Goal: Task Accomplishment & Management: Manage account settings

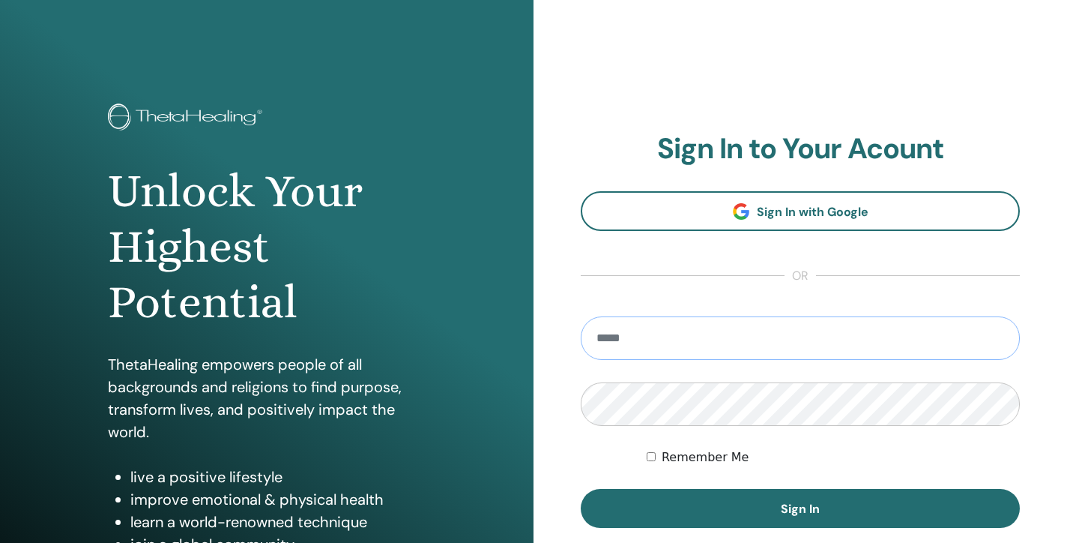
type input "**********"
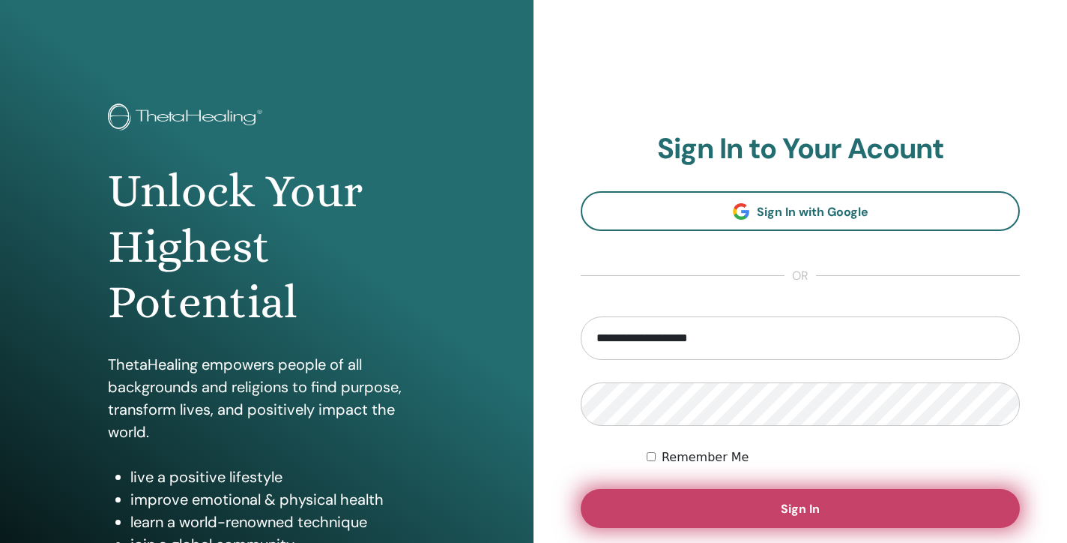
click at [750, 509] on button "Sign In" at bounding box center [800, 508] width 439 height 39
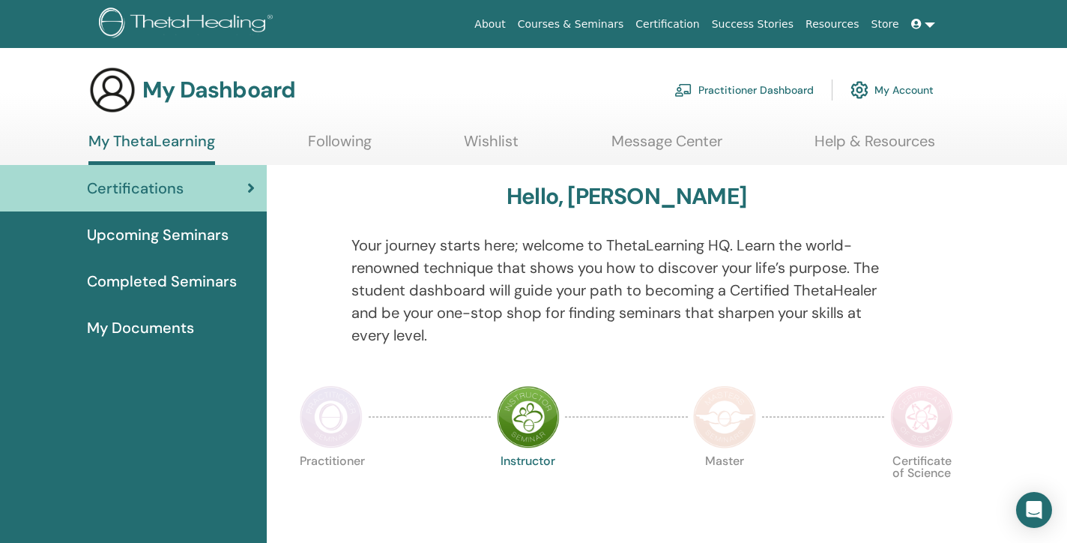
click at [119, 284] on span "Completed Seminars" at bounding box center [162, 281] width 150 height 22
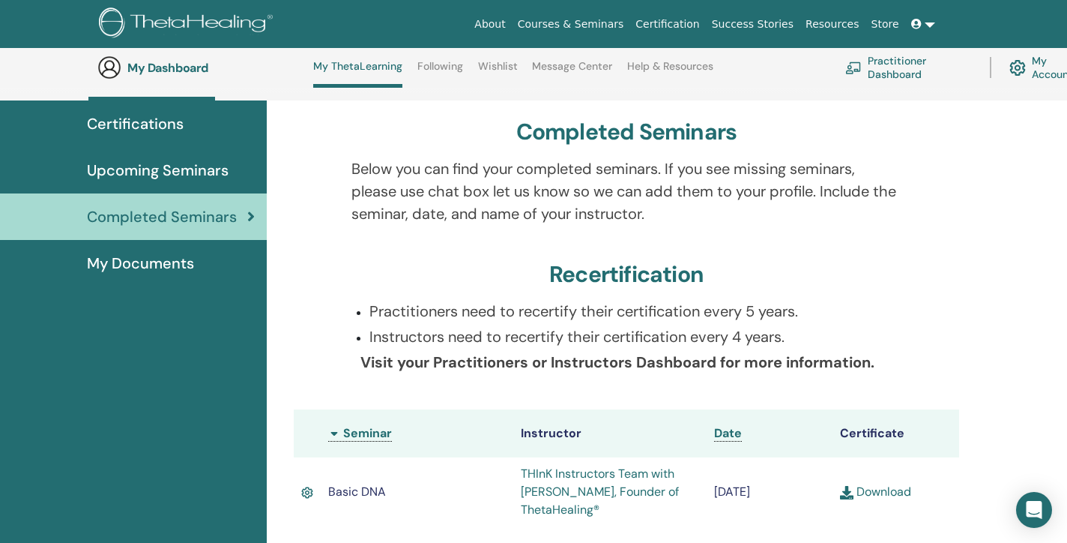
scroll to position [97, 0]
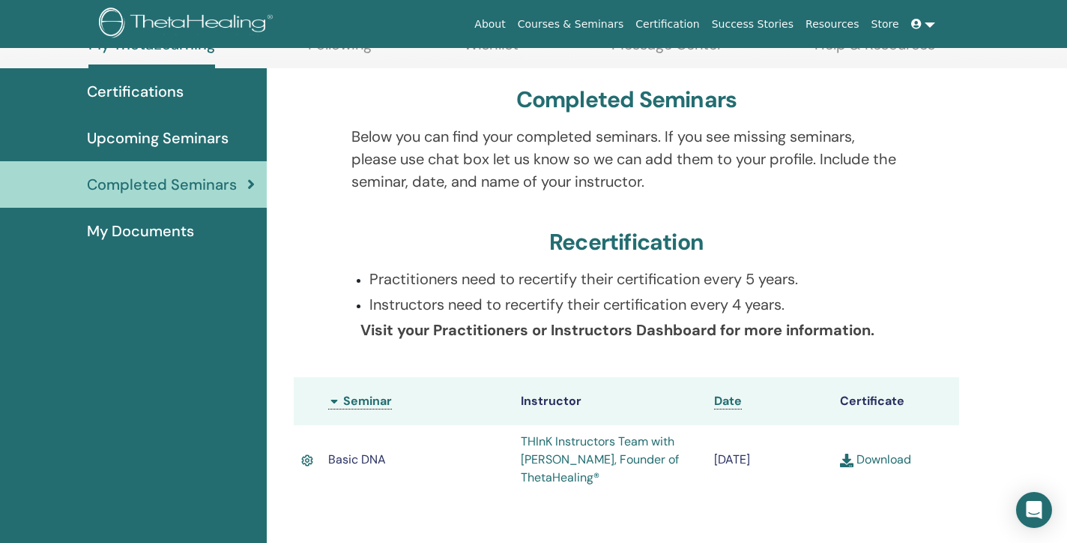
click at [136, 225] on span "My Documents" at bounding box center [140, 231] width 107 height 22
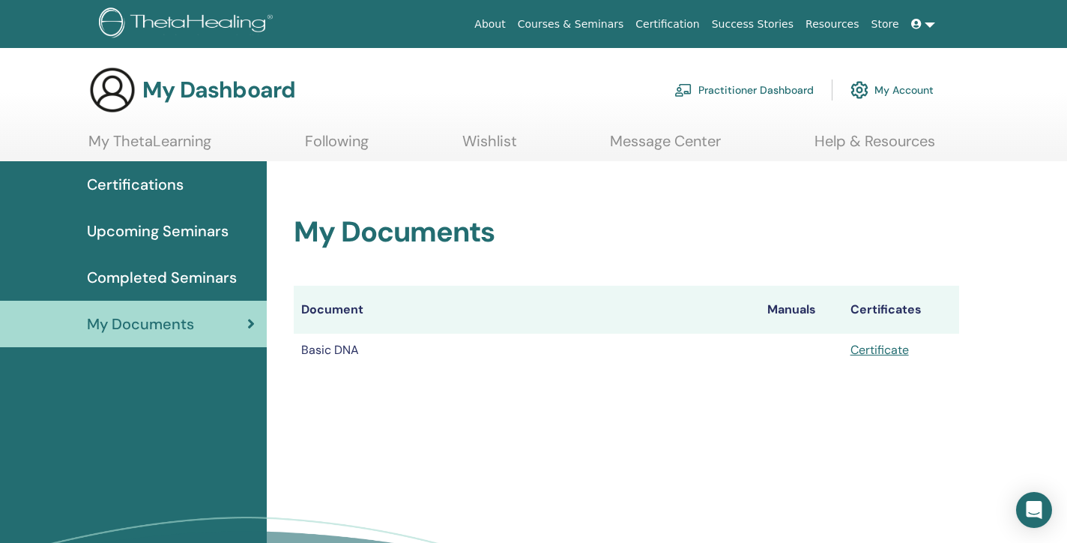
click at [144, 283] on span "Completed Seminars" at bounding box center [162, 277] width 150 height 22
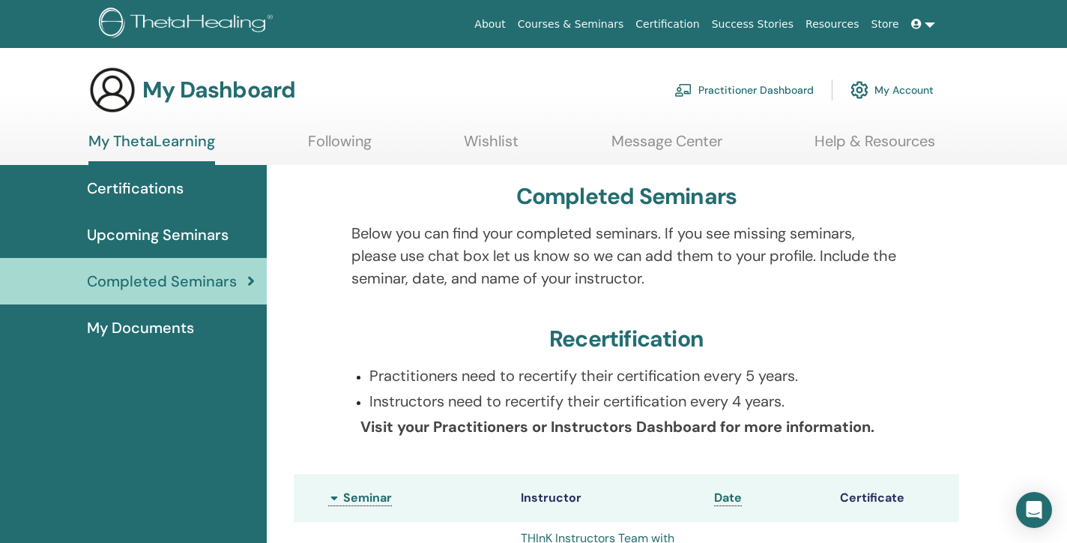
click at [159, 231] on span "Upcoming Seminars" at bounding box center [158, 234] width 142 height 22
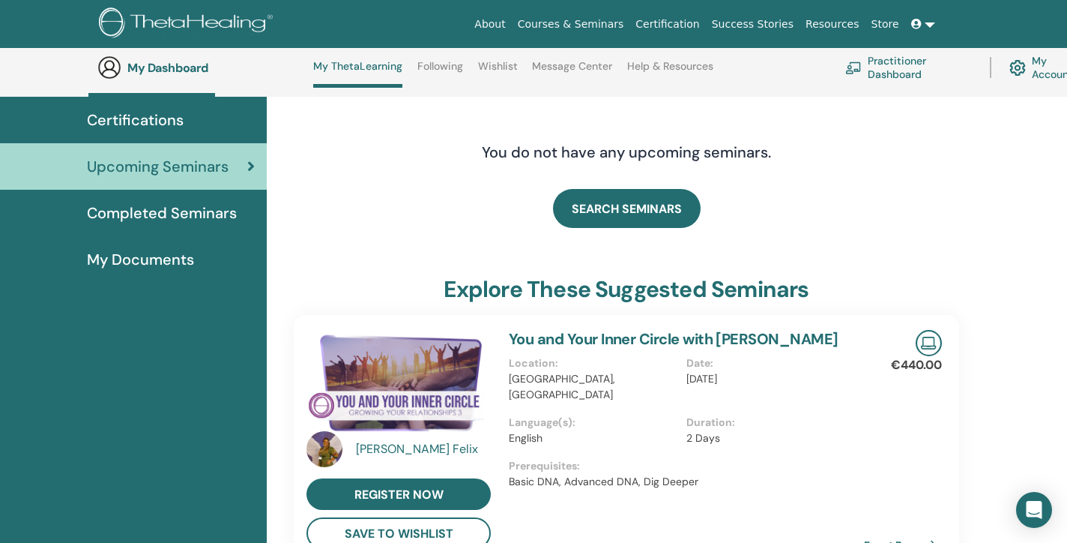
scroll to position [110, 0]
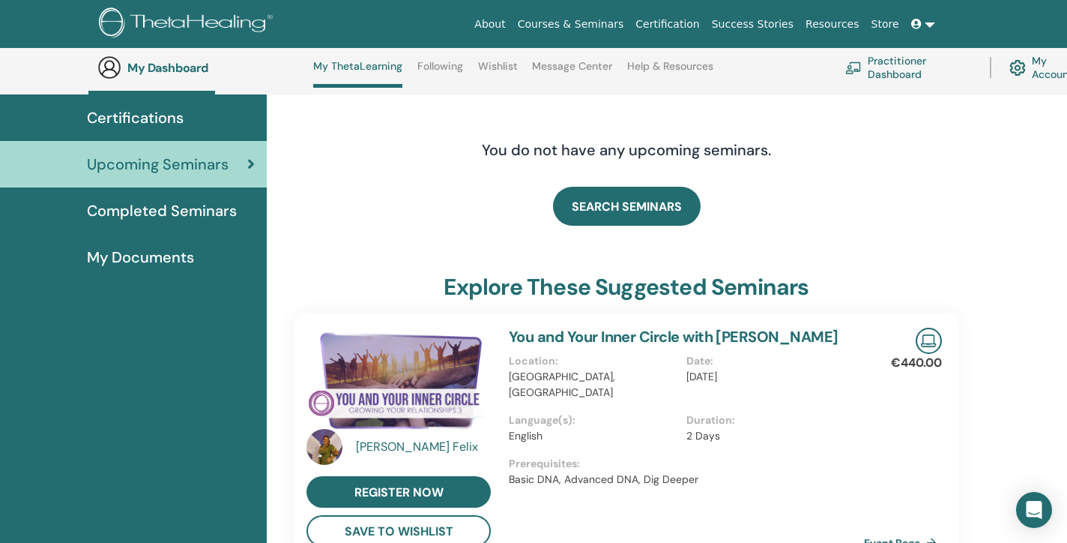
click at [132, 116] on span "Certifications" at bounding box center [135, 117] width 97 height 22
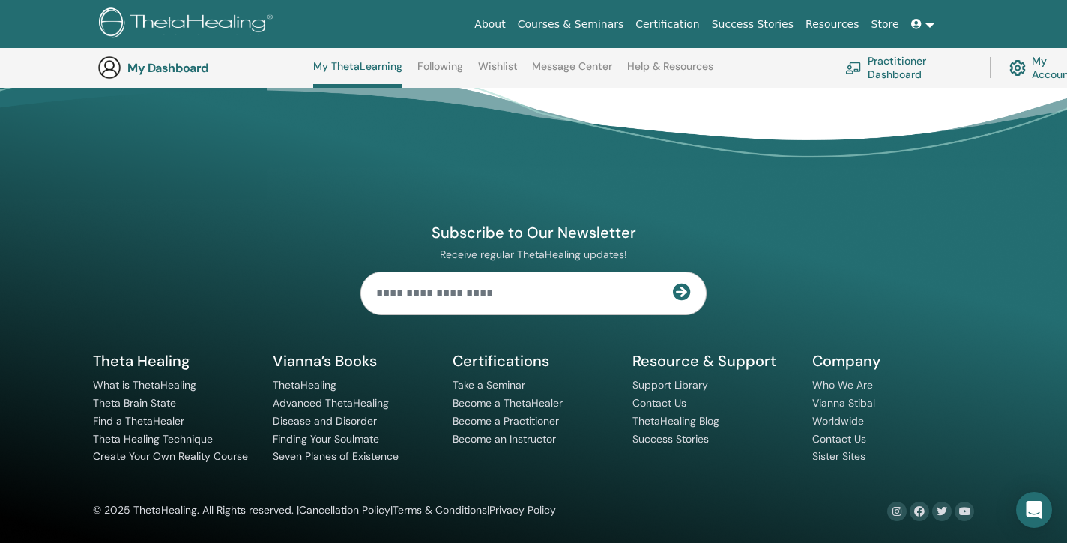
scroll to position [1837, 0]
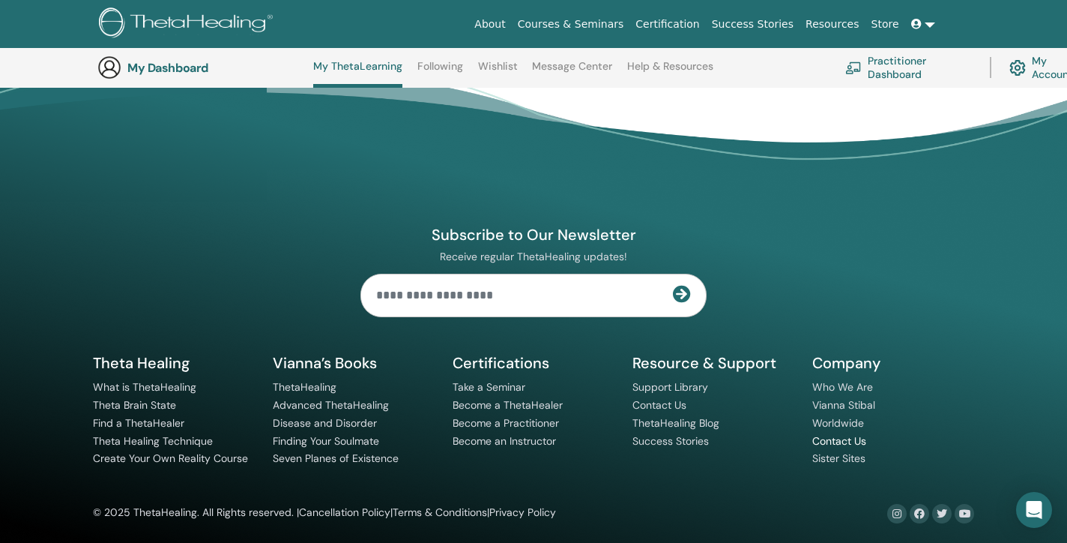
click at [831, 436] on link "Contact Us" at bounding box center [840, 440] width 54 height 13
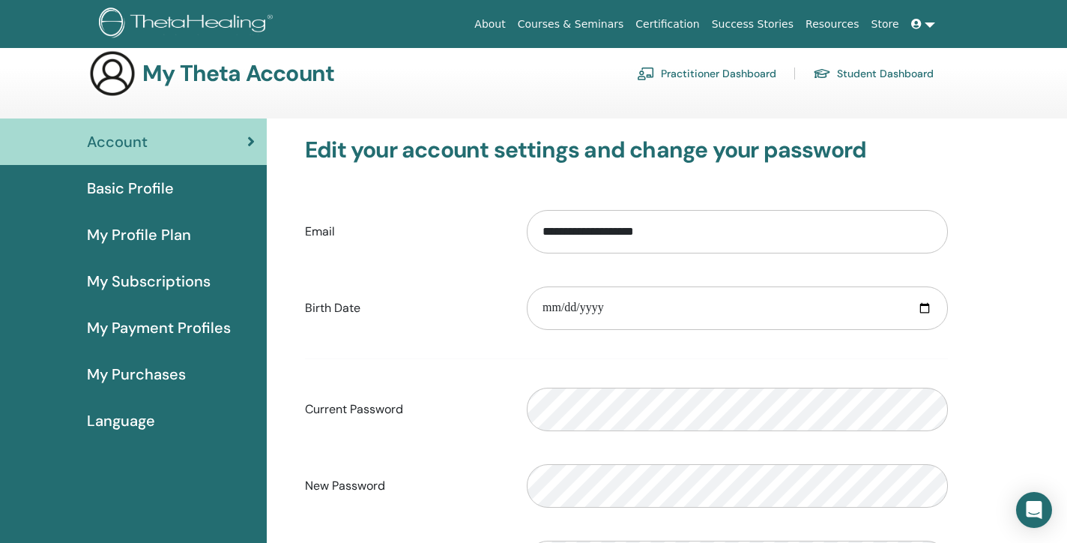
scroll to position [19, 0]
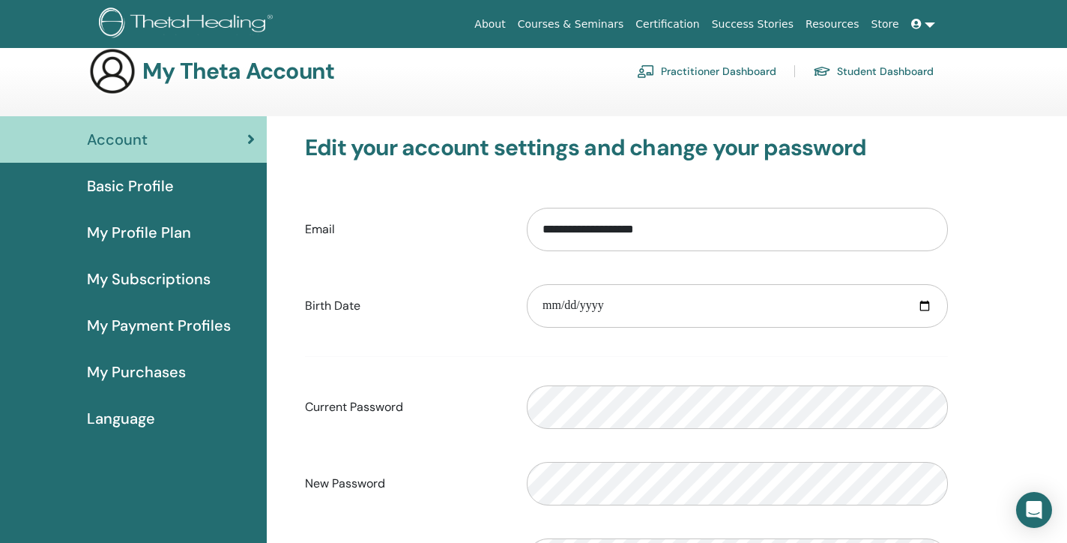
click at [177, 368] on span "My Purchases" at bounding box center [136, 372] width 99 height 22
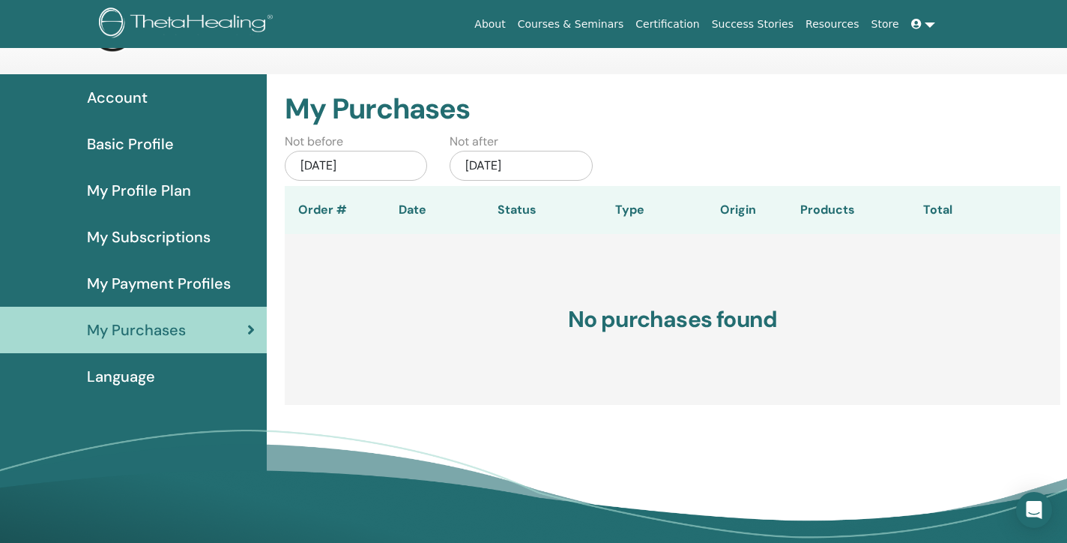
scroll to position [62, 0]
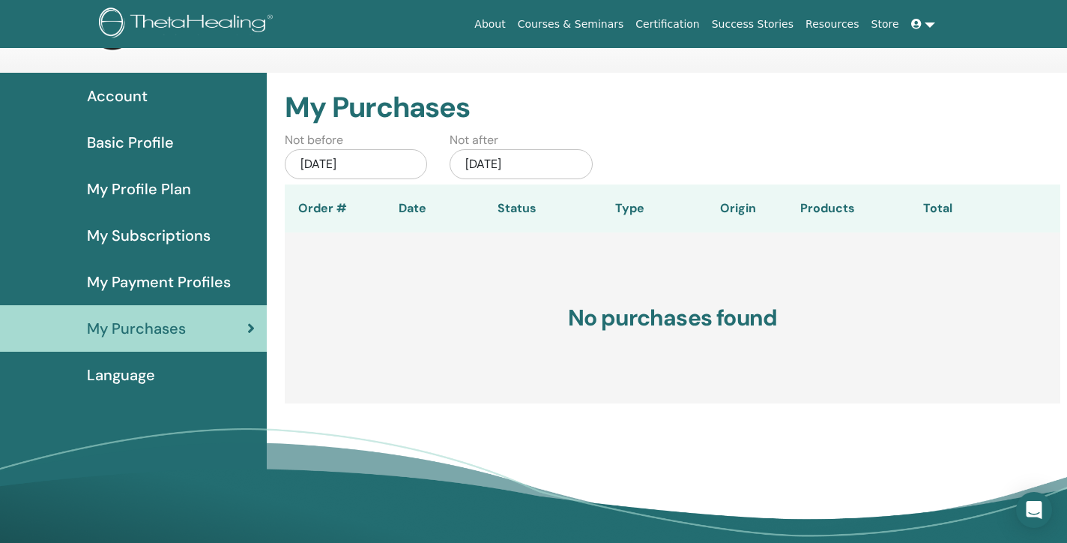
click at [347, 166] on div "[DATE]" at bounding box center [356, 164] width 142 height 30
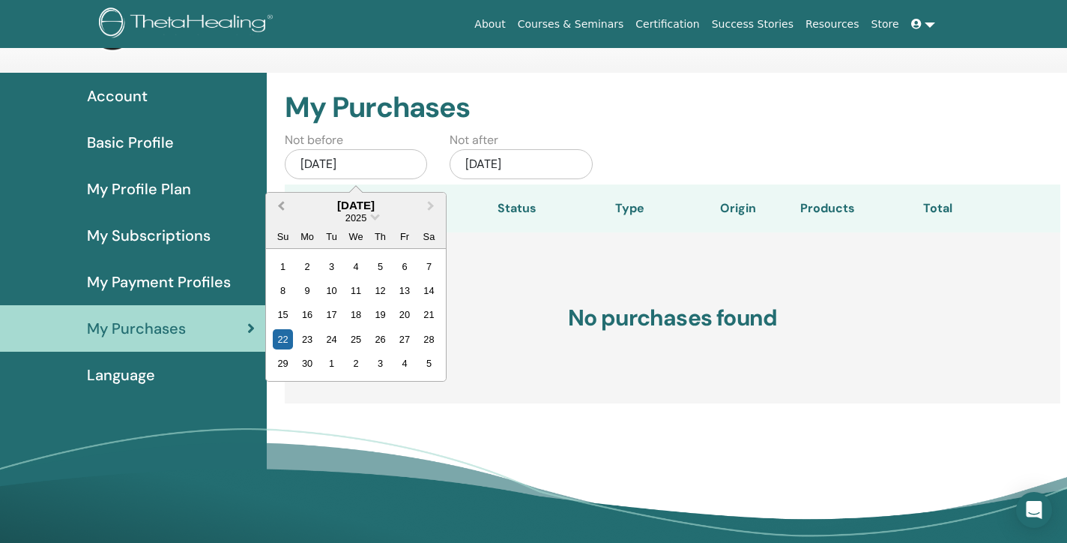
click at [281, 204] on span "Previous Month" at bounding box center [281, 205] width 0 height 16
click at [375, 263] on div "1" at bounding box center [380, 266] width 20 height 20
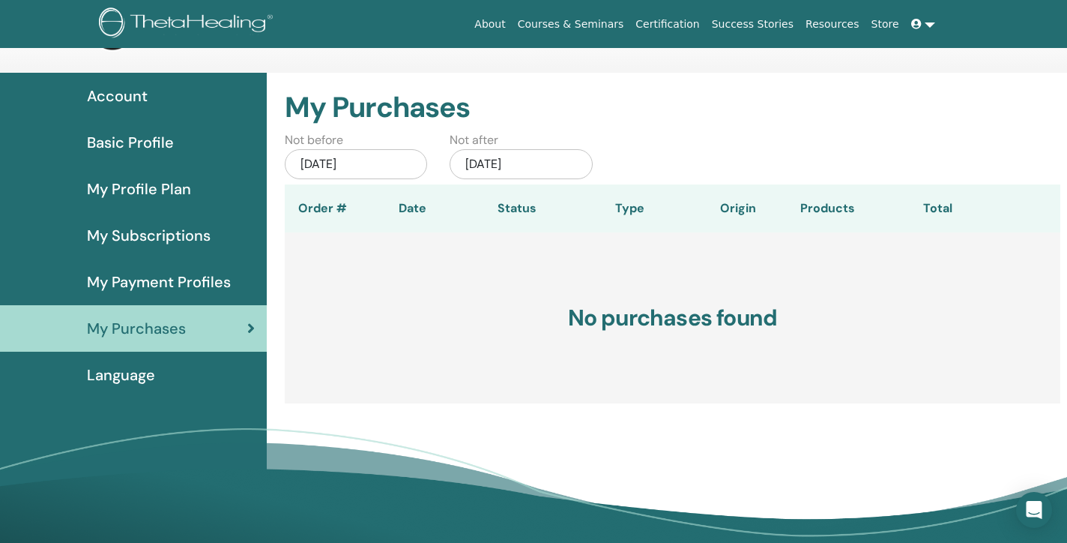
click at [357, 160] on div "[DATE]" at bounding box center [356, 164] width 142 height 30
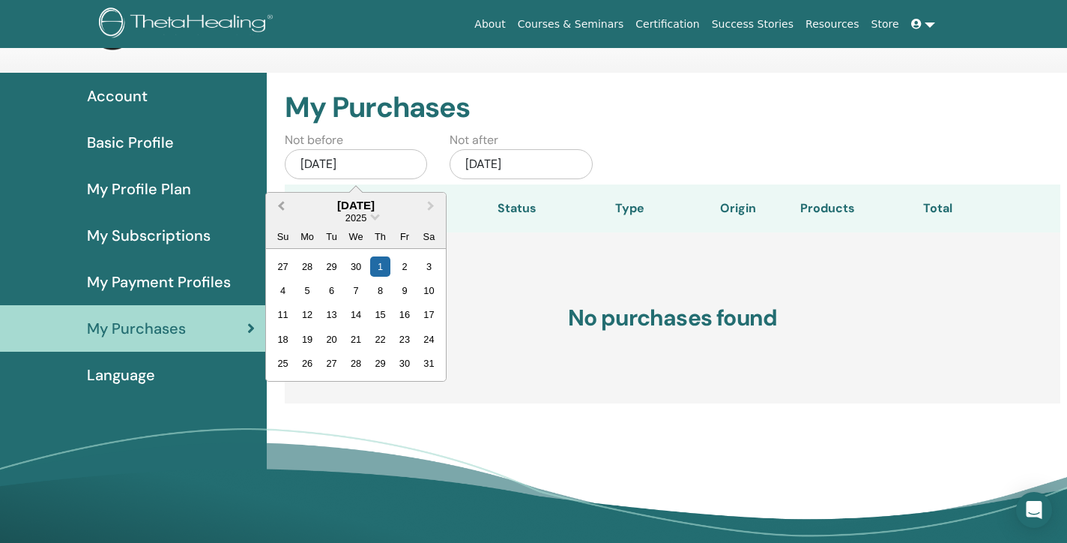
click at [280, 202] on button "Previous Month" at bounding box center [280, 206] width 24 height 24
click at [360, 310] on div "16" at bounding box center [356, 314] width 20 height 20
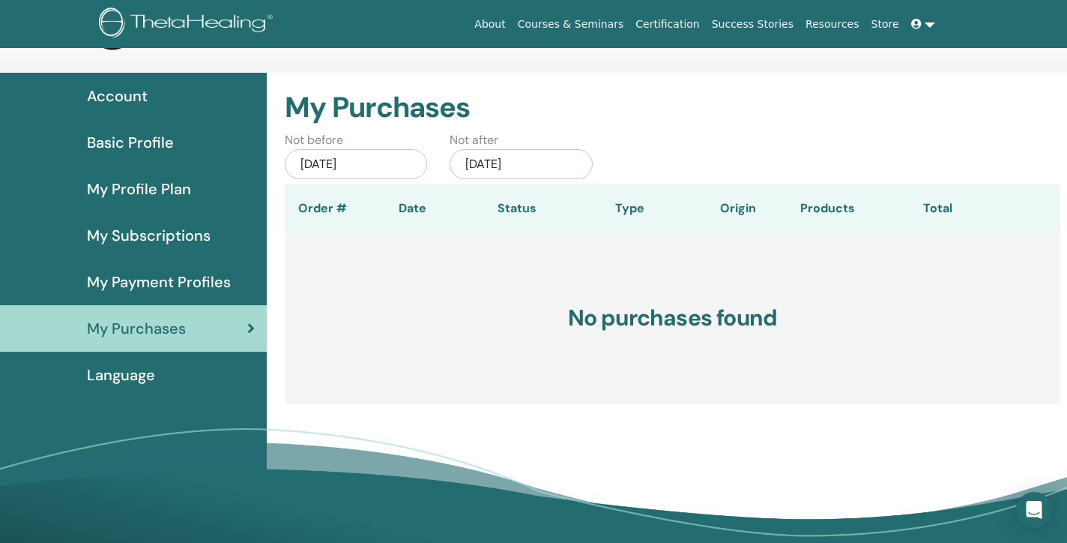
click at [197, 280] on span "My Payment Profiles" at bounding box center [159, 282] width 144 height 22
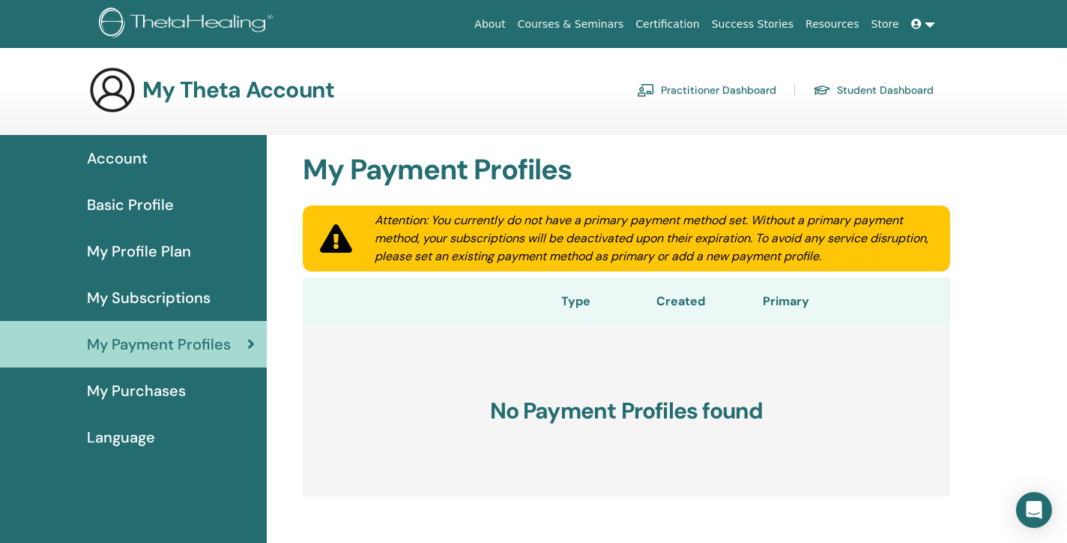
click at [145, 295] on span "My Subscriptions" at bounding box center [149, 297] width 124 height 22
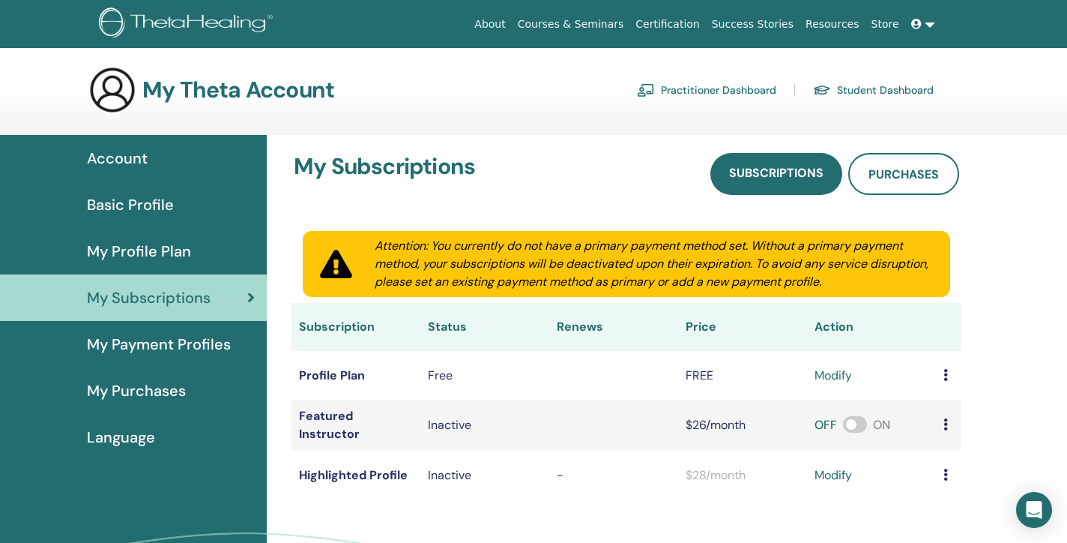
click at [151, 243] on span "My Profile Plan" at bounding box center [139, 251] width 104 height 22
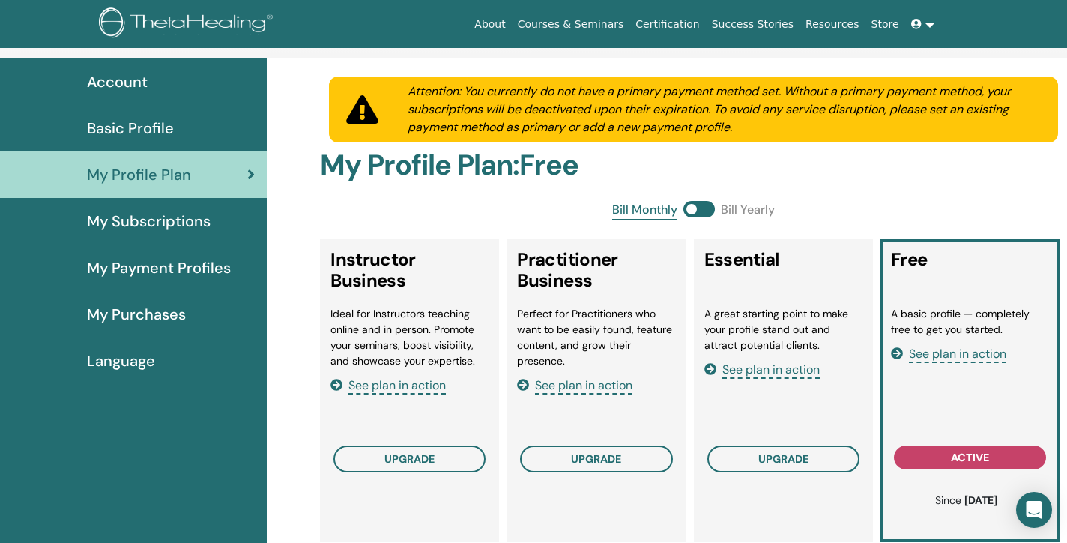
scroll to position [80, 0]
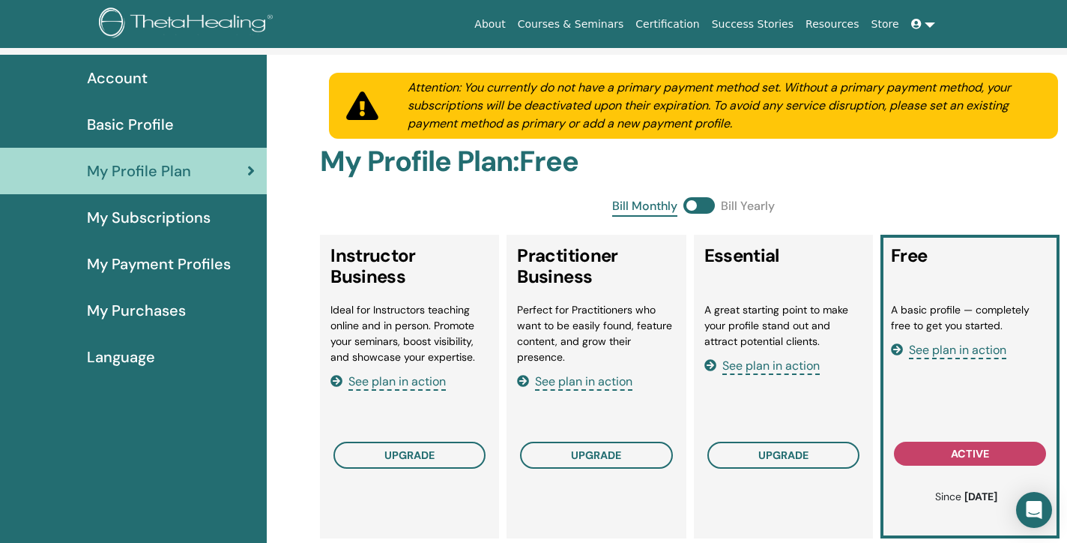
click at [152, 124] on span "Basic Profile" at bounding box center [130, 124] width 87 height 22
